Goal: Transaction & Acquisition: Purchase product/service

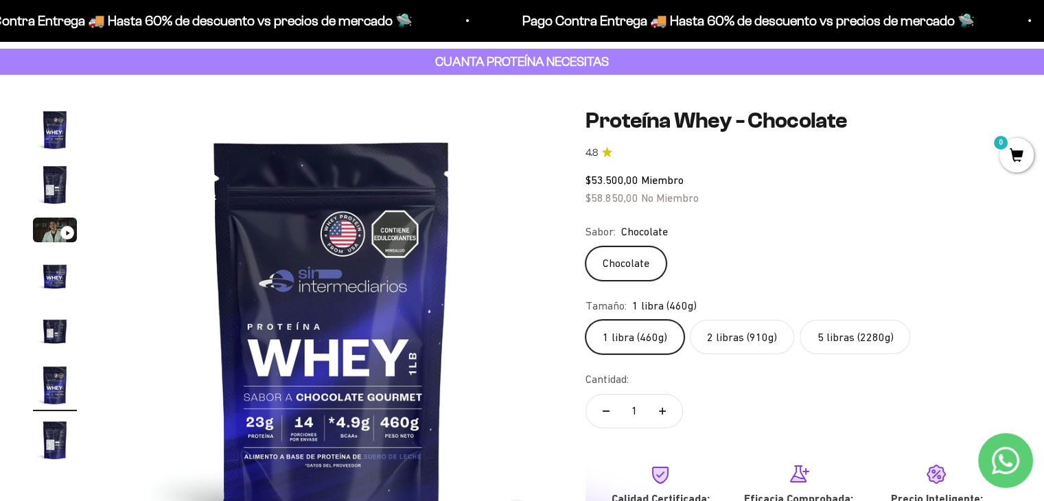
click at [831, 343] on label "5 libras (2280g)" at bounding box center [855, 337] width 111 height 34
click at [586, 320] on input "5 libras (2280g)" at bounding box center [585, 319] width 1 height 1
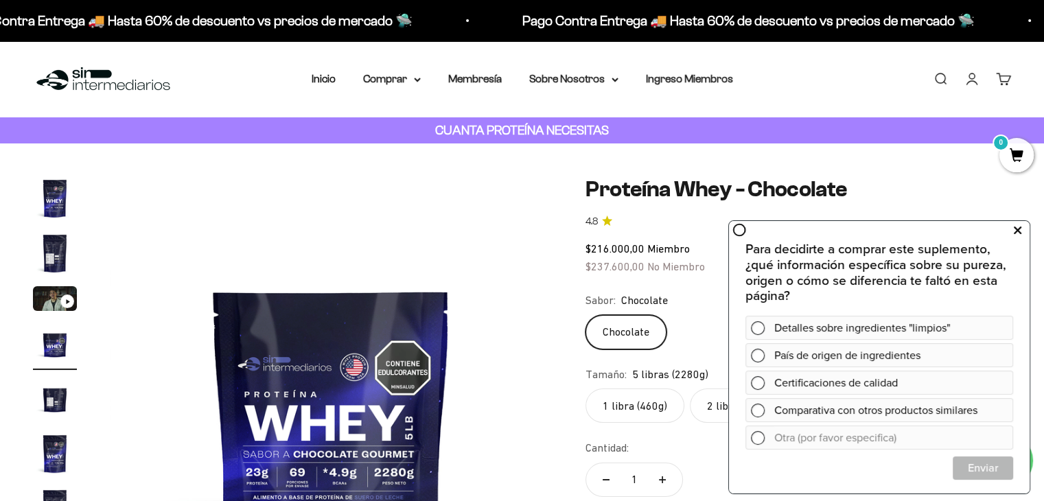
click at [1014, 236] on icon at bounding box center [1018, 231] width 8 height 18
